Goal: Contribute content

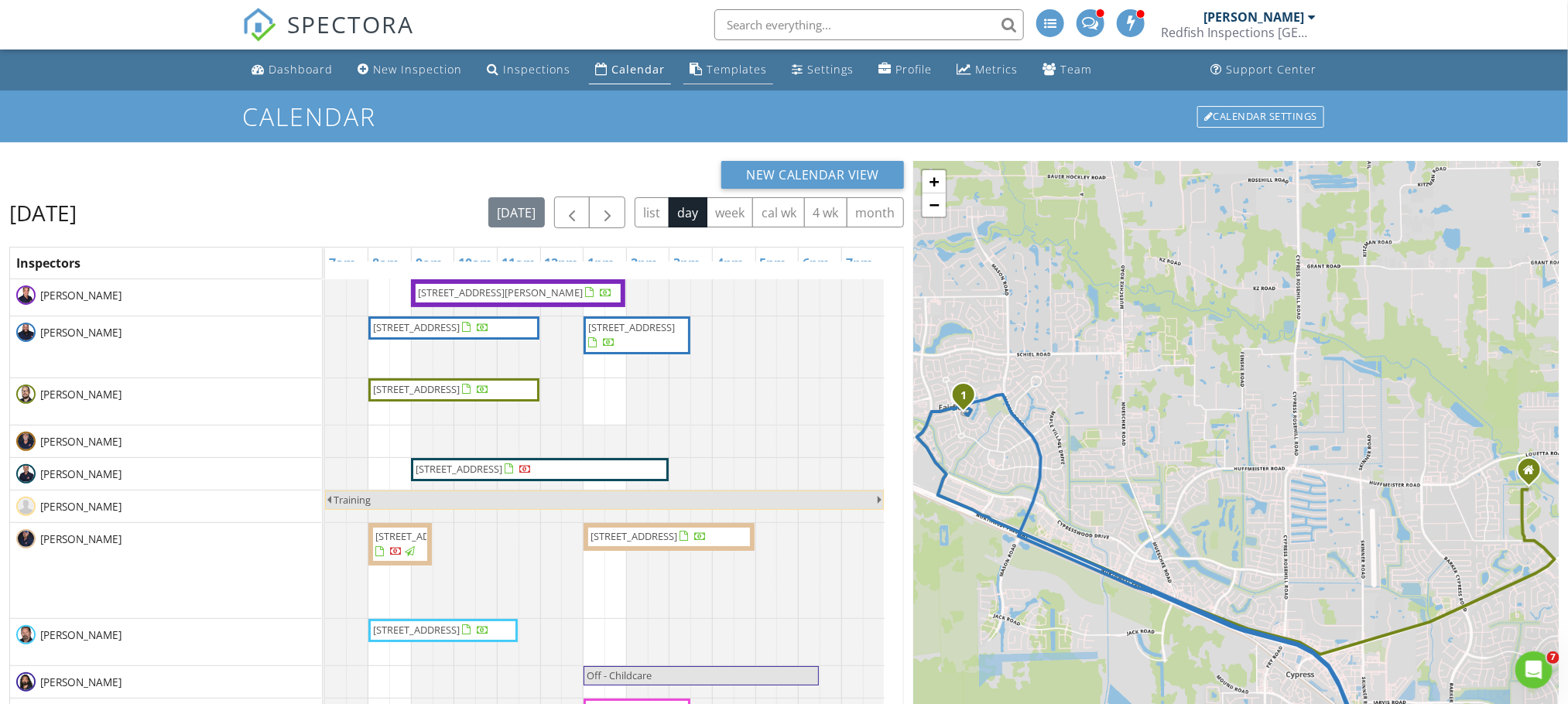
click at [735, 72] on div "Templates" at bounding box center [737, 69] width 60 height 14
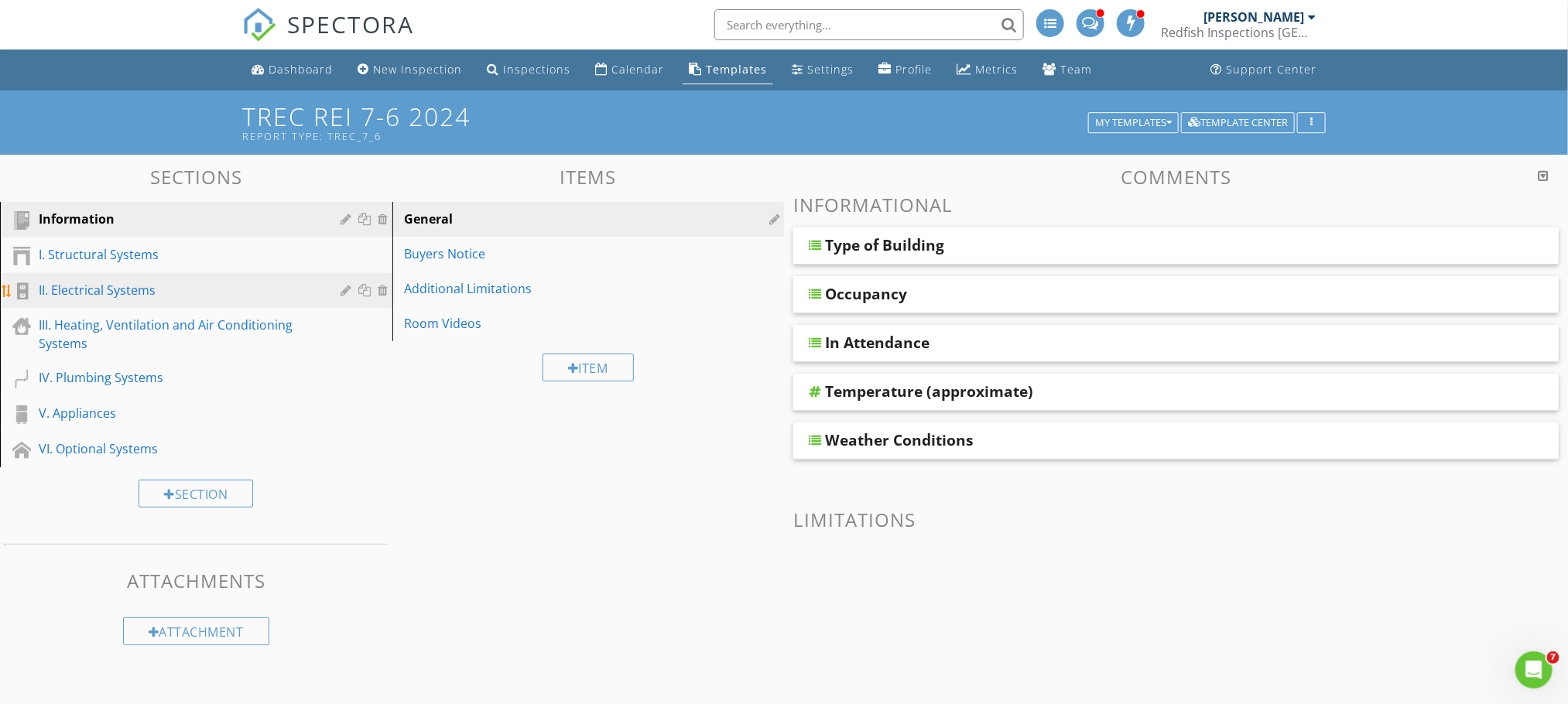
click at [177, 286] on div "II. Electrical Systems" at bounding box center [179, 290] width 280 height 18
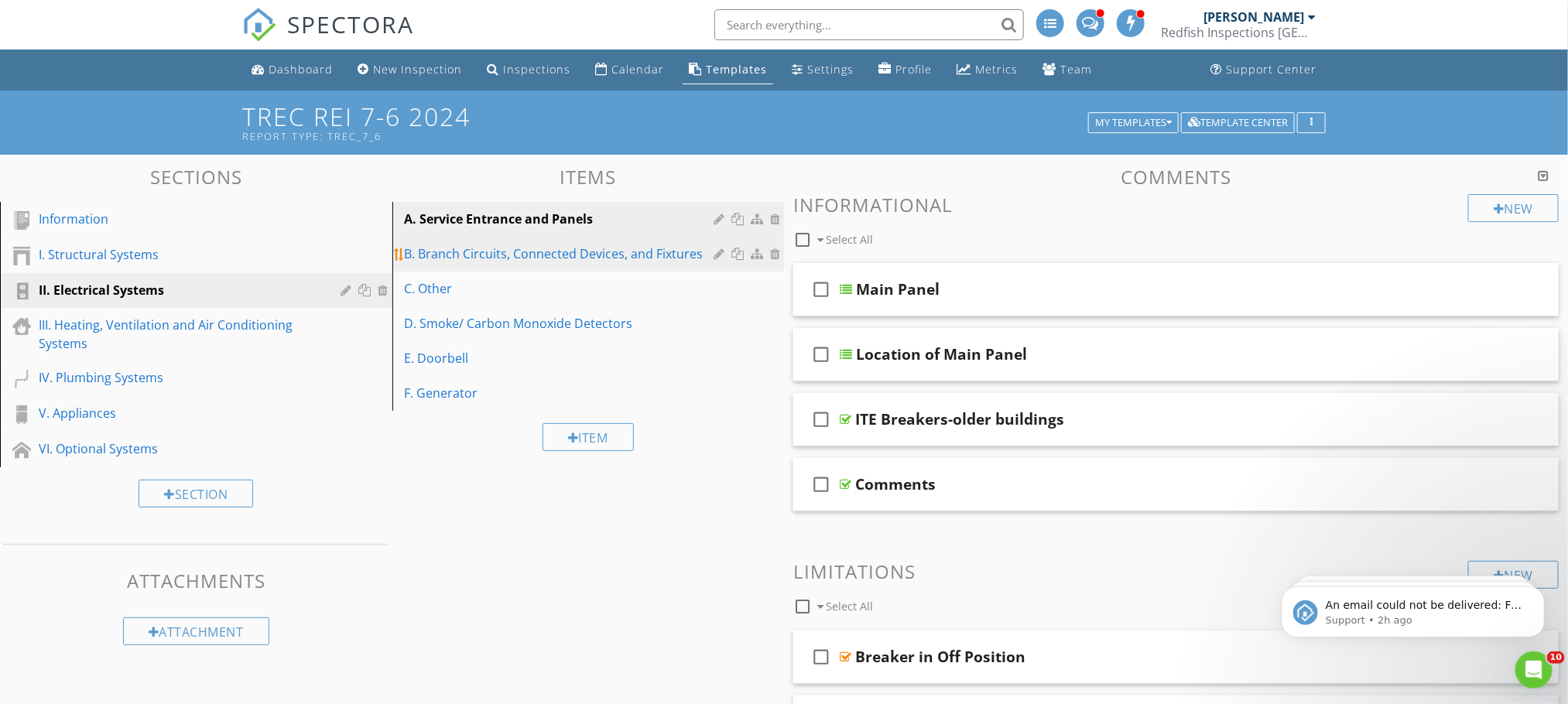
click at [528, 253] on div "B. Branch Circuits, Connected Devices, and Fixtures" at bounding box center [562, 253] width 314 height 18
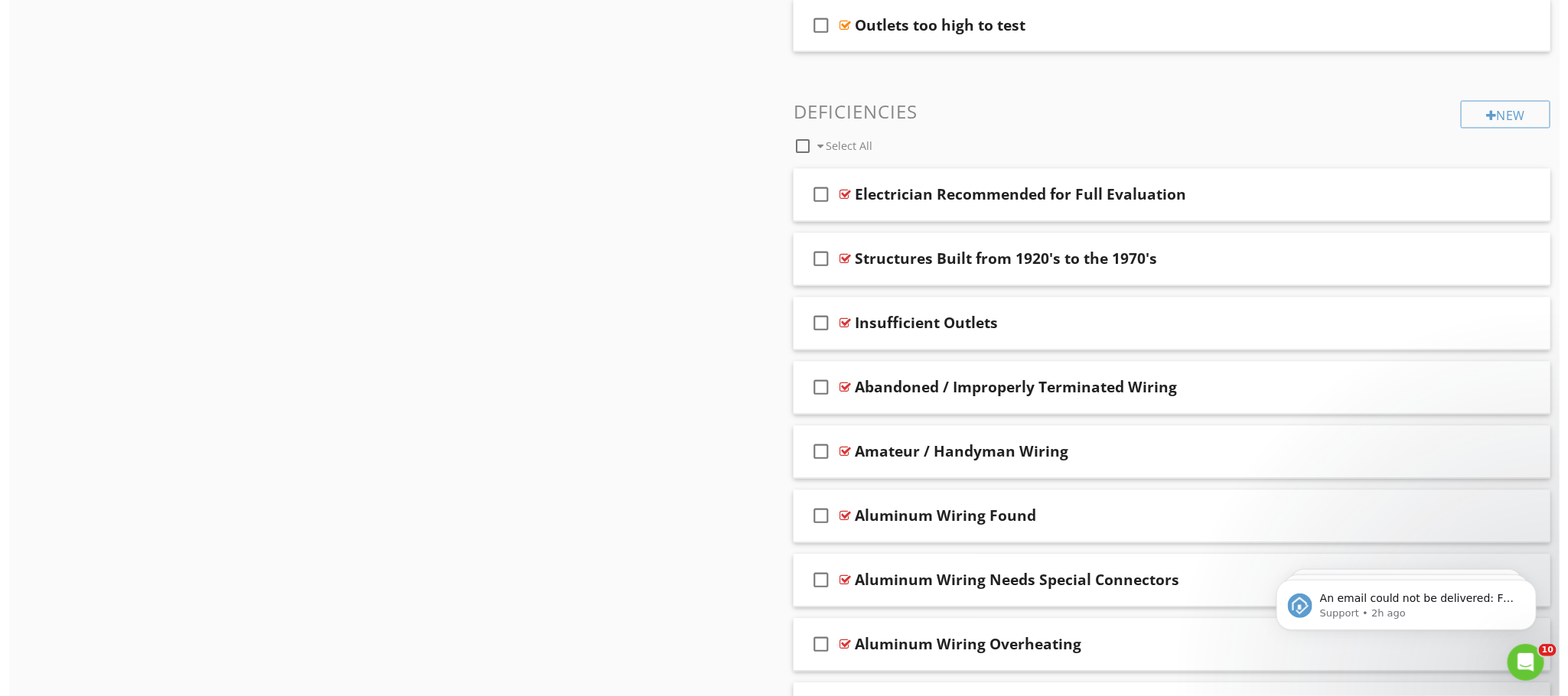
scroll to position [1368, 0]
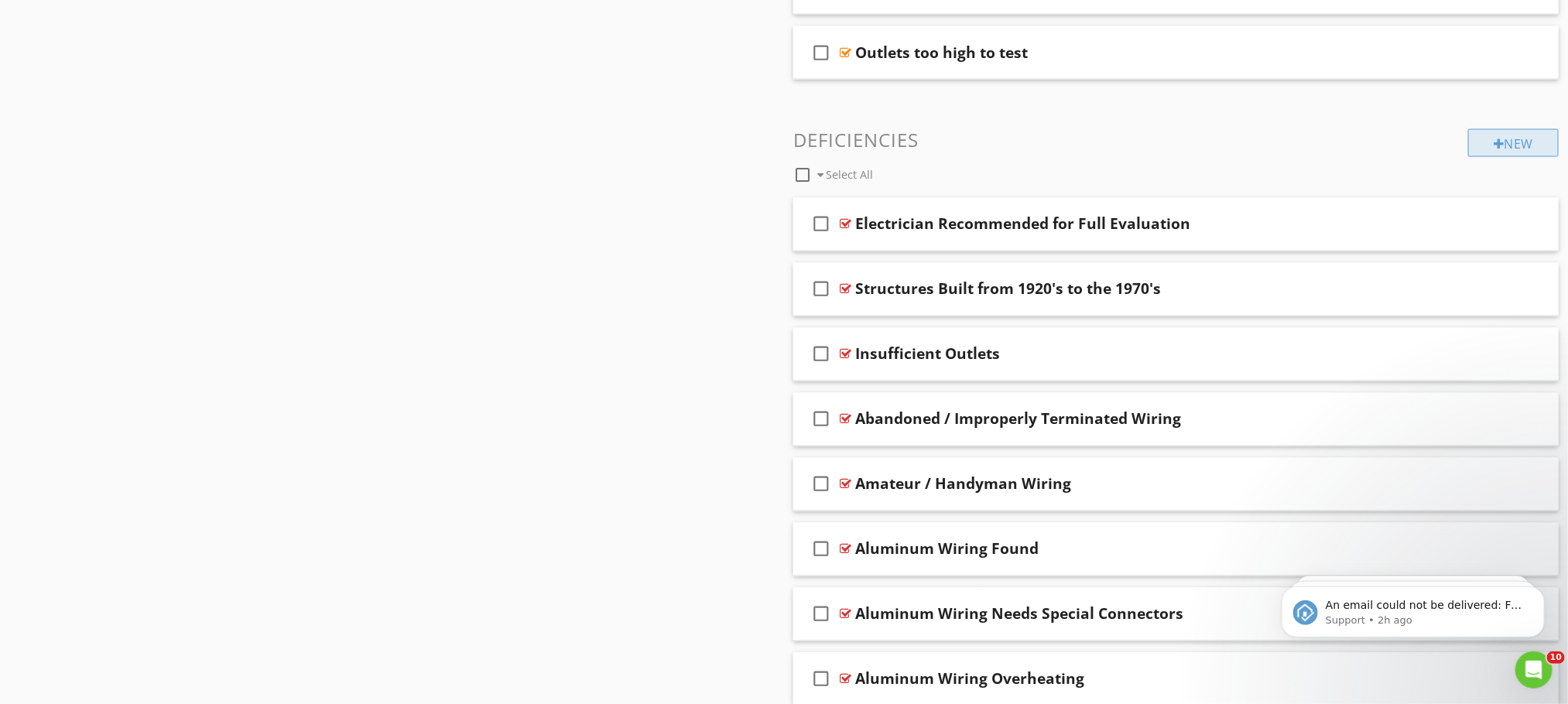
click at [1484, 157] on div "New" at bounding box center [1514, 142] width 91 height 28
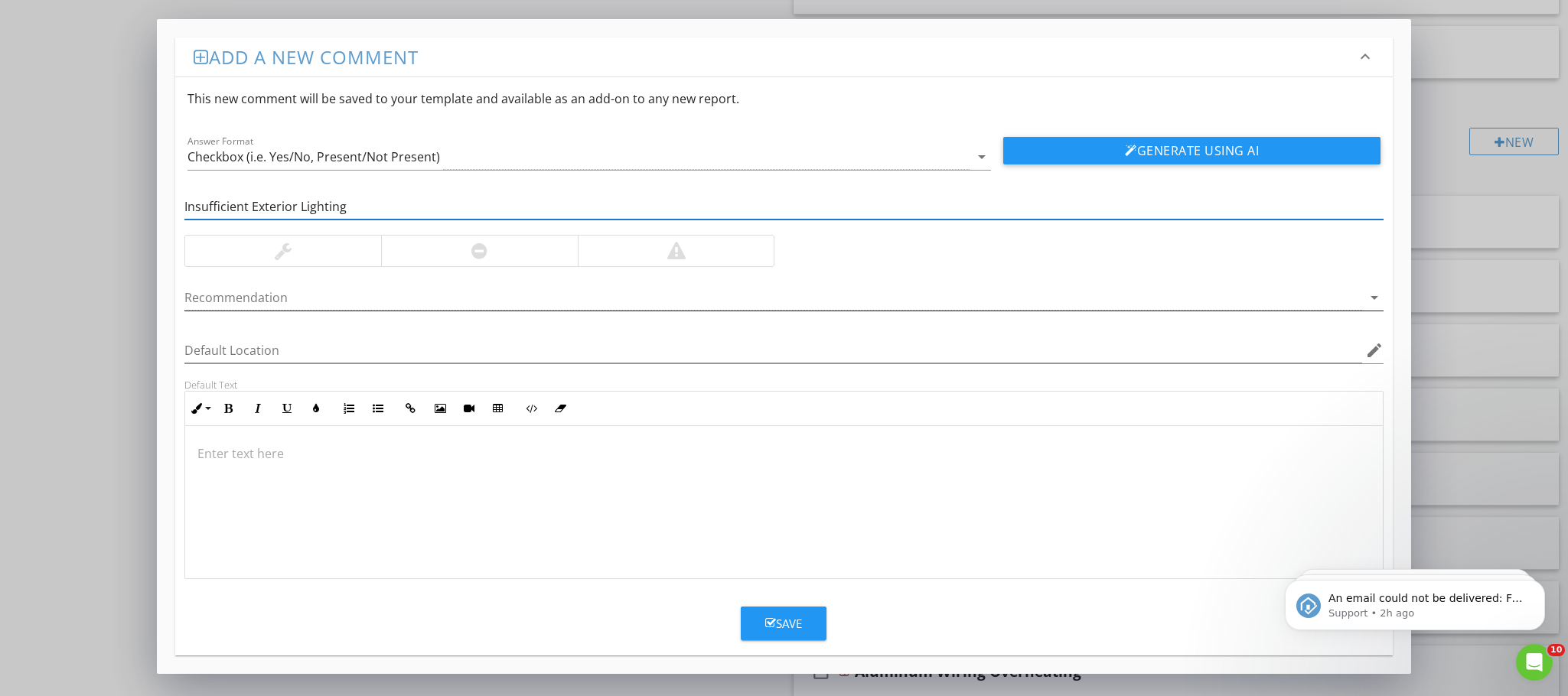
type input "Insufficient Exterior Lighting"
click at [531, 298] on div at bounding box center [773, 298] width 1178 height 25
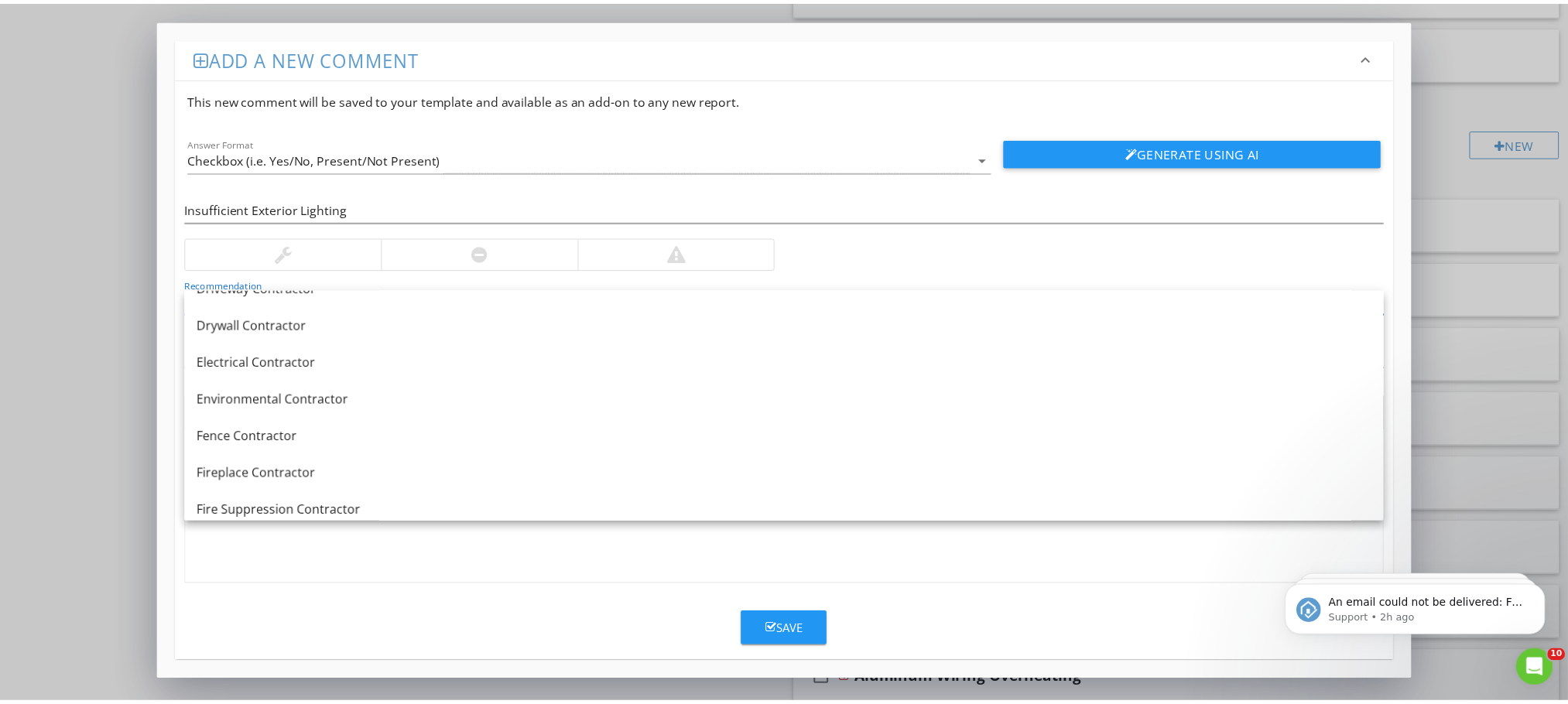
scroll to position [548, 0]
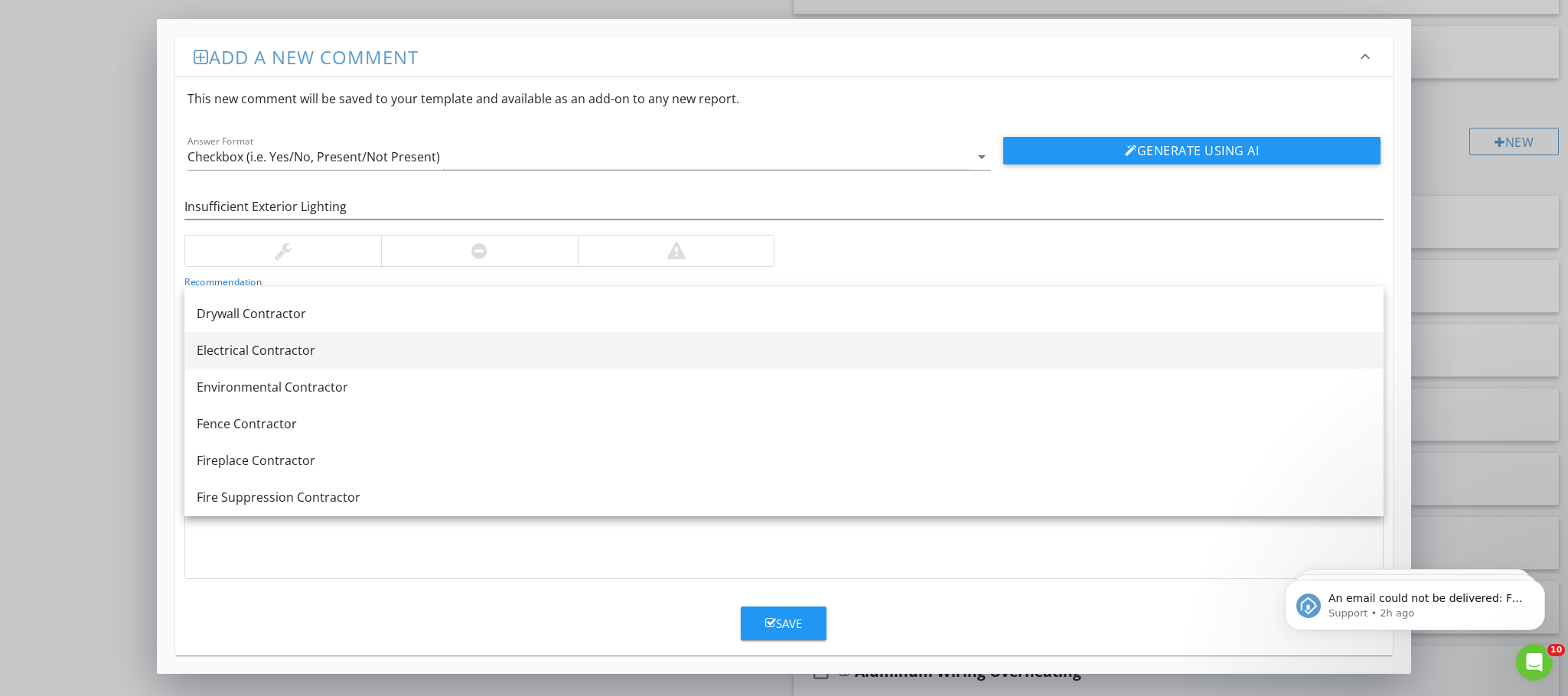
click at [315, 347] on div "Electrical Contractor" at bounding box center [784, 350] width 1175 height 18
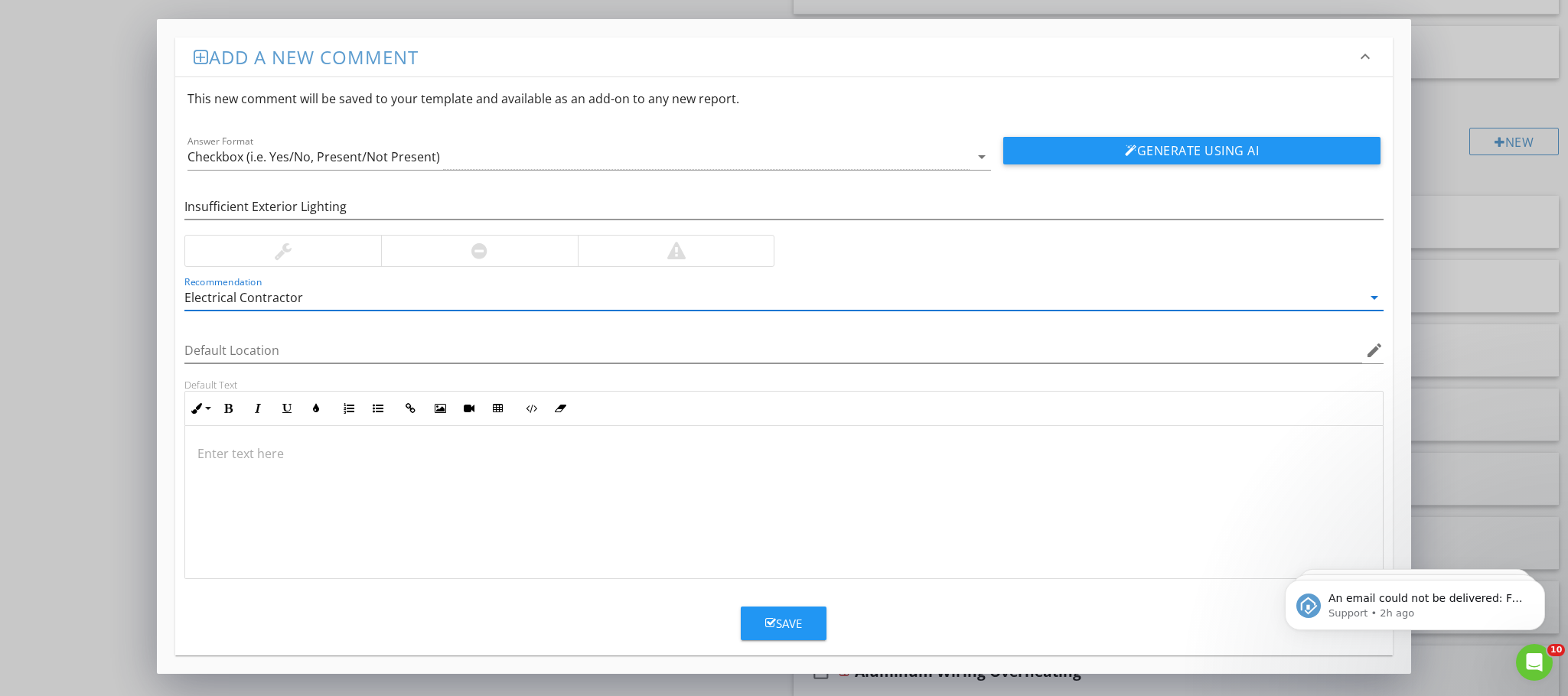
click at [408, 510] on div at bounding box center [784, 503] width 1197 height 153
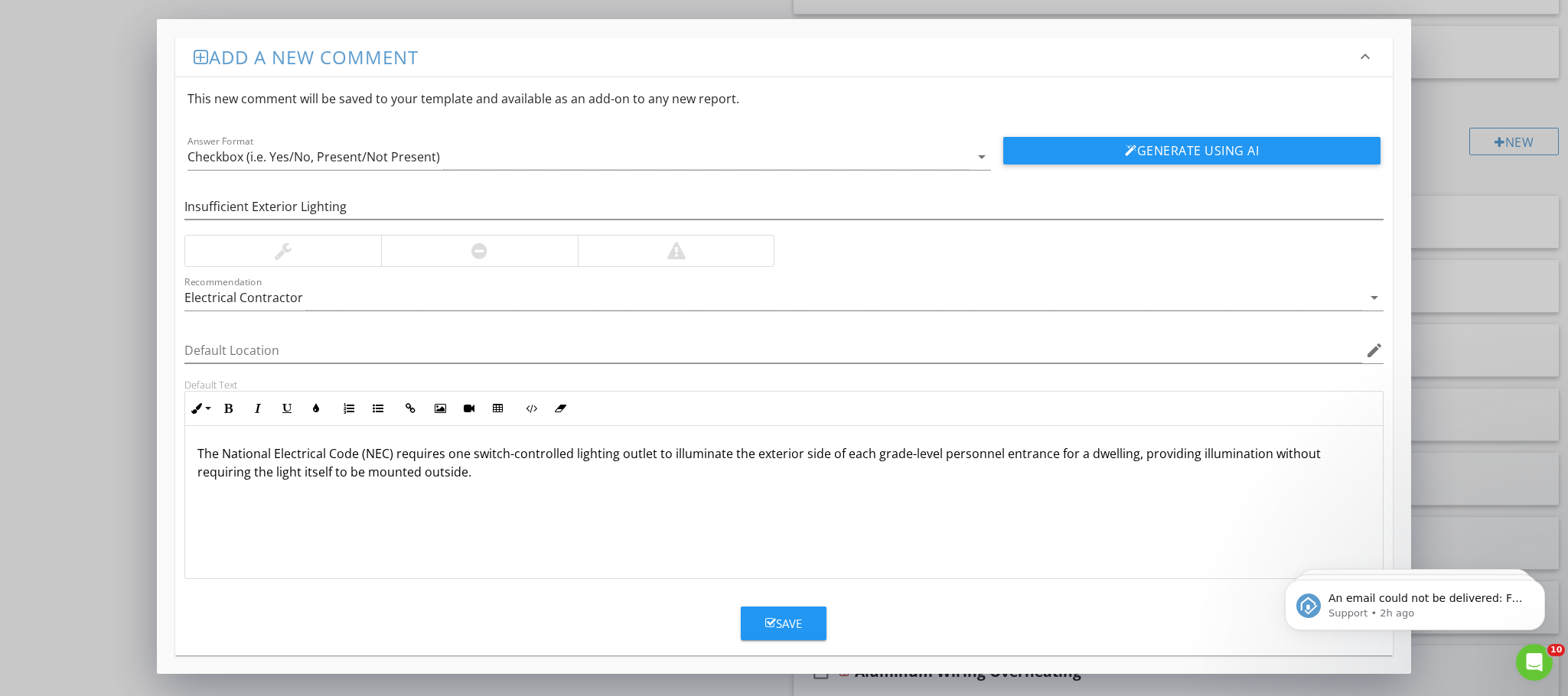
click at [391, 455] on p "The National Electrical Code (NEC) requires one switch-controlled lighting outl…" at bounding box center [784, 462] width 1173 height 37
click at [948, 458] on p "[DATE] standards typically require one switch-controlled lighting outlet to ill…" at bounding box center [784, 462] width 1173 height 37
click at [942, 458] on p "[DATE] standards typically require one switch-controlled lighting outlet to ill…" at bounding box center [784, 462] width 1173 height 37
click at [946, 458] on p "[DATE] standards typically require one switch-controlled lighting outlet to ill…" at bounding box center [784, 462] width 1173 height 37
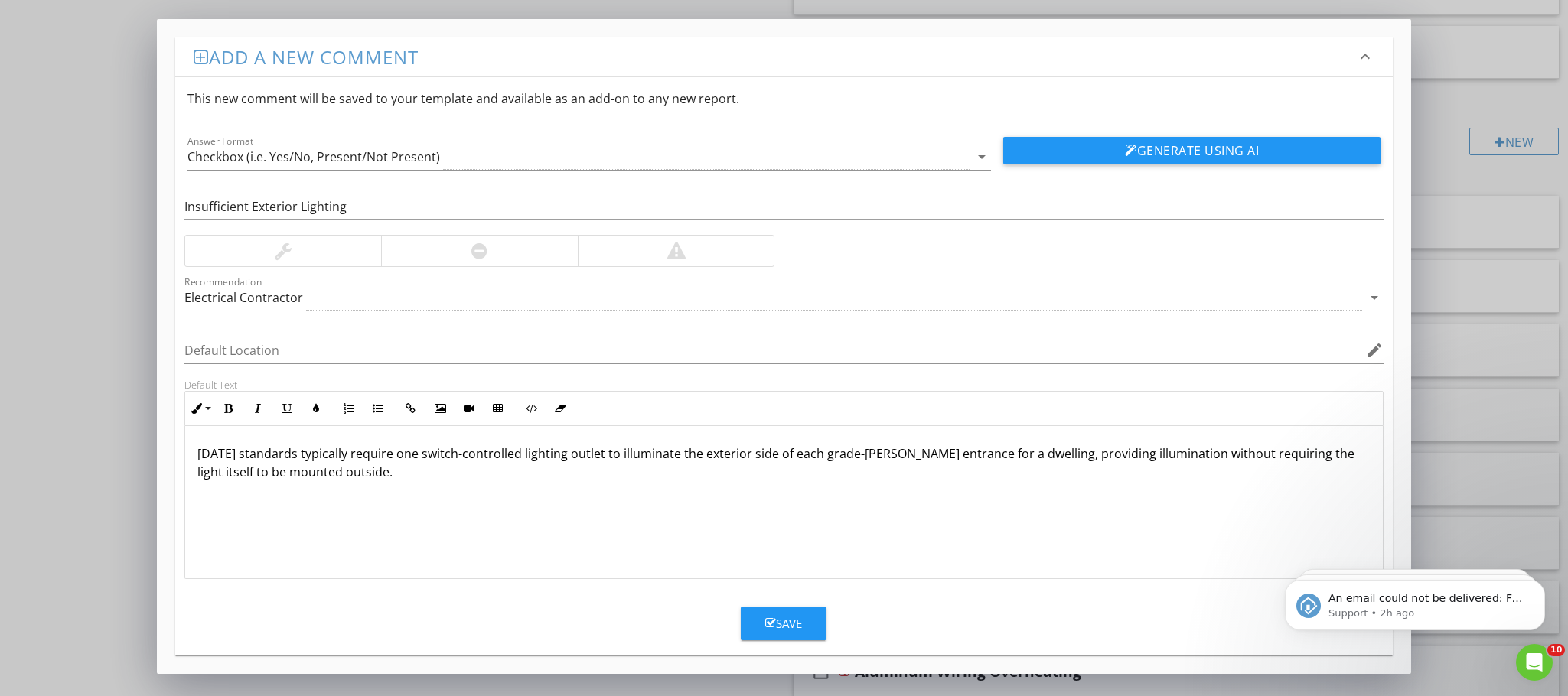
click at [887, 455] on p "[DATE] standards typically require one switch-controlled lighting outlet to ill…" at bounding box center [784, 462] width 1173 height 37
click at [457, 477] on p "[DATE] standards typically require one switch-controlled lighting outlet to ill…" at bounding box center [784, 462] width 1173 height 37
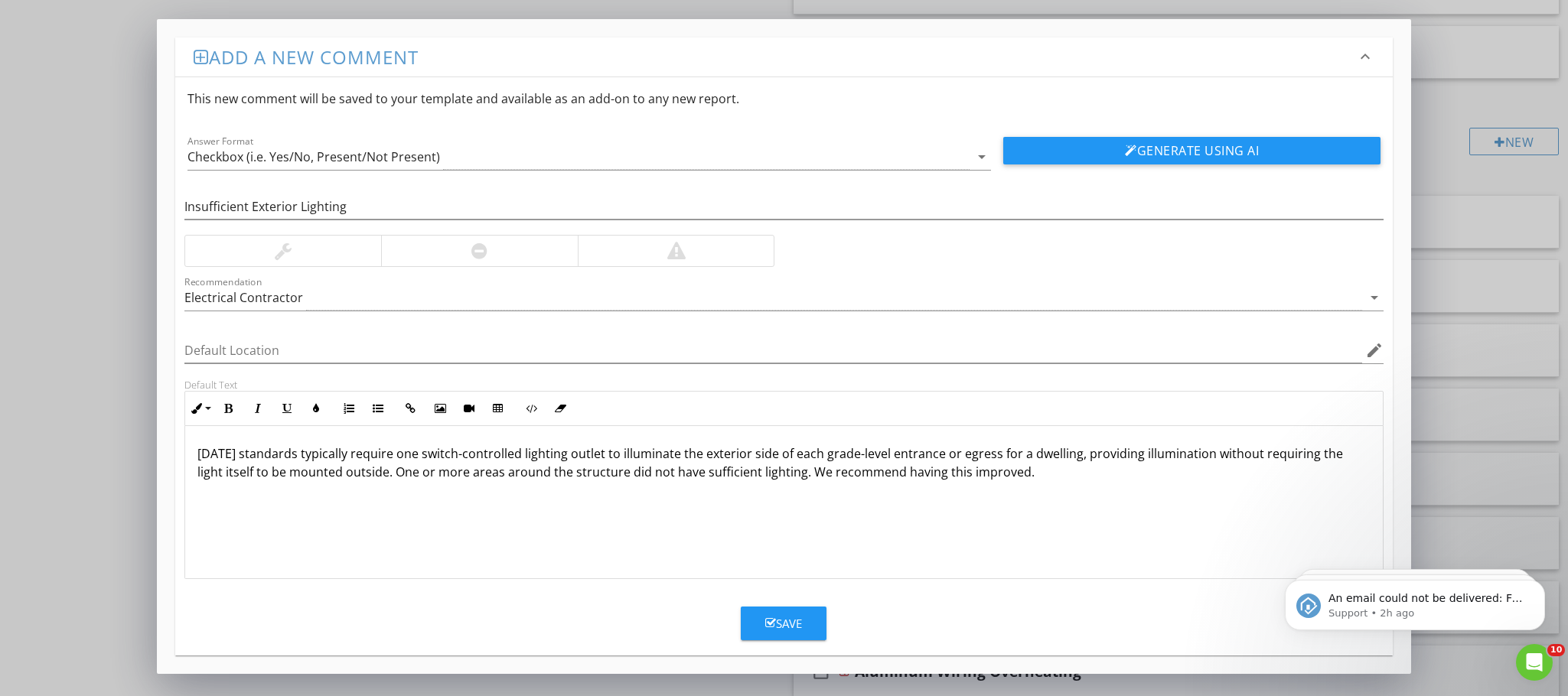
drag, startPoint x: 1033, startPoint y: 481, endPoint x: 196, endPoint y: 447, distance: 837.7
click at [196, 447] on div "[DATE] standards typically require one switch-controlled lighting outlet to ill…" at bounding box center [784, 503] width 1197 height 153
copy p "[DATE] standards typically require one switch-controlled lighting outlet to ill…"
click at [781, 628] on div "Save" at bounding box center [783, 624] width 37 height 17
